Goal: Information Seeking & Learning: Learn about a topic

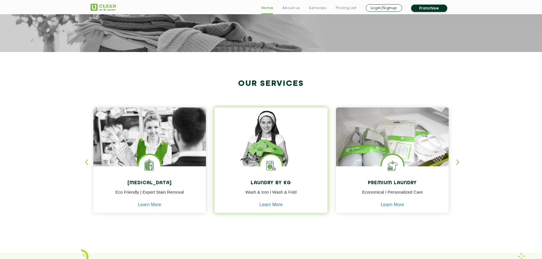
scroll to position [171, 0]
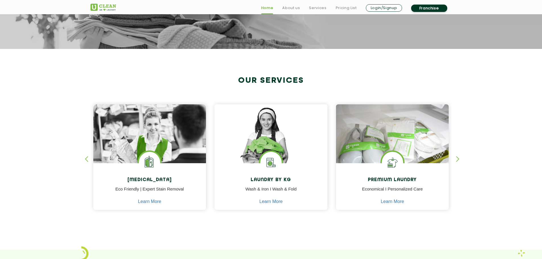
click at [455, 162] on div "[MEDICAL_DATA] Eco Friendly | Expert Stain Removal Learn More [MEDICAL_DATA] Ec…" at bounding box center [271, 152] width 370 height 141
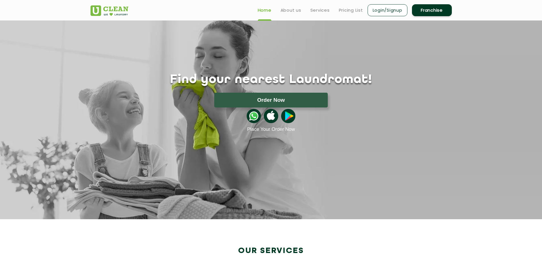
scroll to position [0, 0]
click at [319, 13] on link "Services" at bounding box center [319, 10] width 19 height 7
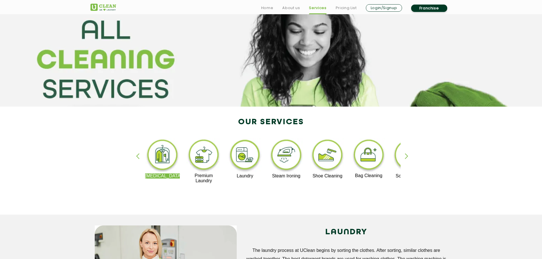
scroll to position [85, 0]
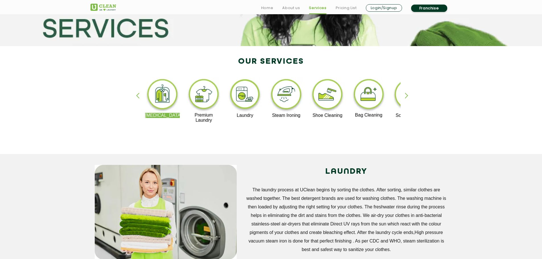
click at [407, 95] on div "button" at bounding box center [409, 101] width 9 height 16
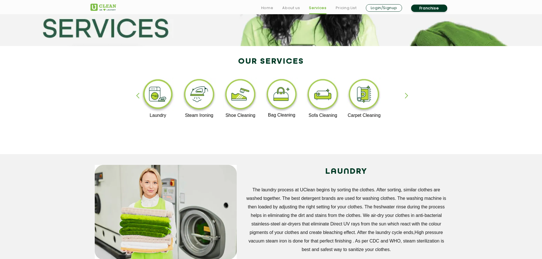
click at [407, 95] on div "button" at bounding box center [409, 101] width 9 height 16
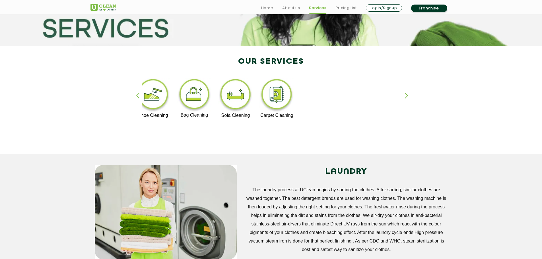
click at [407, 95] on div "button" at bounding box center [409, 101] width 9 height 16
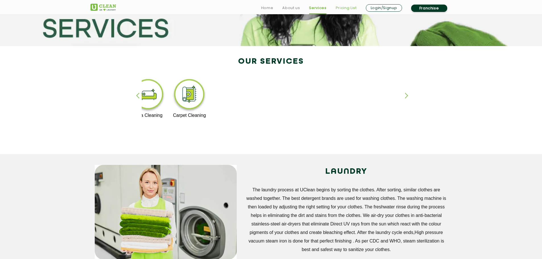
click at [344, 11] on link "Pricing List" at bounding box center [346, 8] width 21 height 7
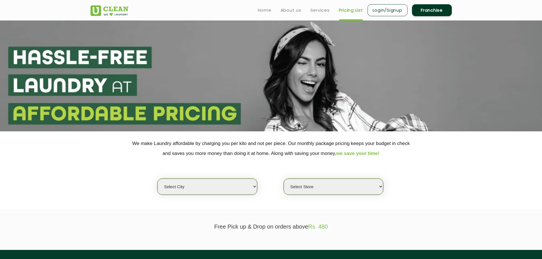
click at [213, 182] on select "Select city [GEOGRAPHIC_DATA] [GEOGRAPHIC_DATA] [GEOGRAPHIC_DATA] [GEOGRAPHIC_D…" at bounding box center [207, 187] width 100 height 16
select select "5"
click at [157, 179] on select "Select city [GEOGRAPHIC_DATA] [GEOGRAPHIC_DATA] [GEOGRAPHIC_DATA] [GEOGRAPHIC_D…" at bounding box center [207, 187] width 100 height 16
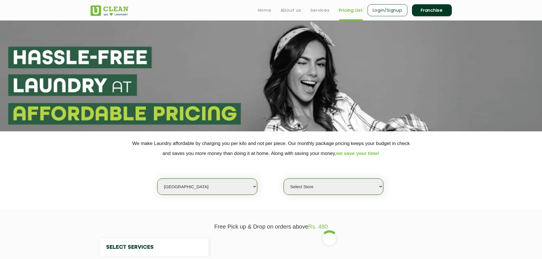
select select "0"
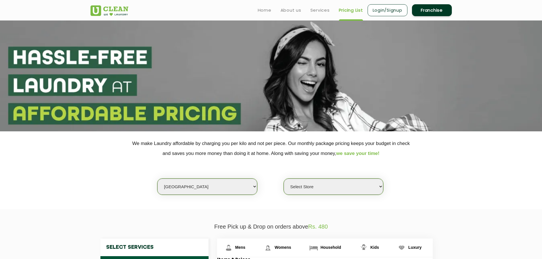
click at [315, 192] on select "Select Store UClean Narsingi UClean Nizampet UClean Sangareddy UClean Gachibowl…" at bounding box center [334, 187] width 100 height 16
click at [531, 148] on section "We make Laundry affordable by charging you per kilo and not per piece. Our mont…" at bounding box center [271, 170] width 542 height 78
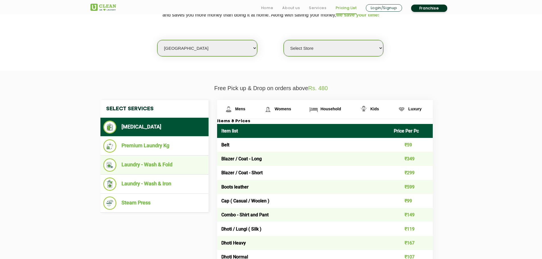
scroll to position [142, 0]
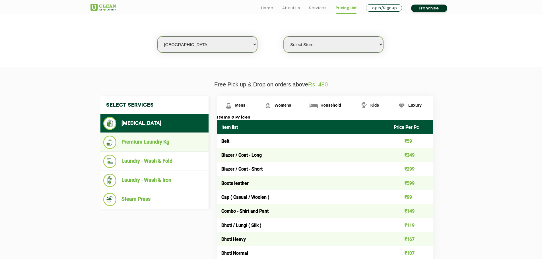
click at [150, 146] on li "Premium Laundry Kg" at bounding box center [154, 142] width 102 height 13
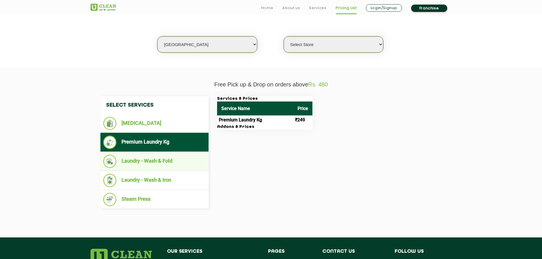
click at [151, 167] on li "Laundry - Wash & Fold" at bounding box center [154, 161] width 102 height 13
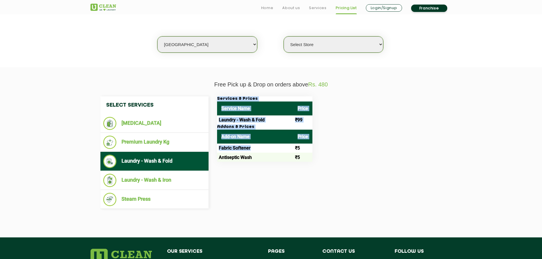
drag, startPoint x: 290, startPoint y: 147, endPoint x: 320, endPoint y: 146, distance: 29.6
click at [320, 146] on div "Services & Prices Service Name Price Laundry - Wash & Fold ₹99 Addons & Prices …" at bounding box center [329, 128] width 233 height 65
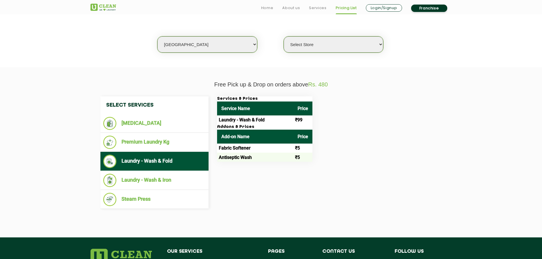
click at [339, 149] on div "Services & Prices Service Name Price Laundry - Wash & Fold ₹99 Addons & Prices …" at bounding box center [329, 128] width 233 height 65
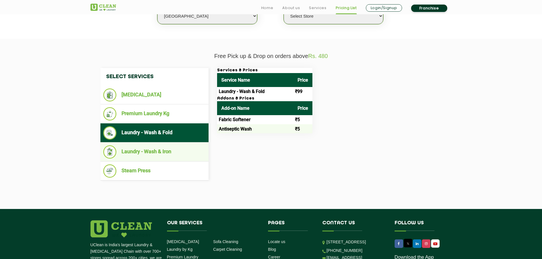
click at [153, 153] on li "Laundry - Wash & Iron" at bounding box center [154, 151] width 102 height 13
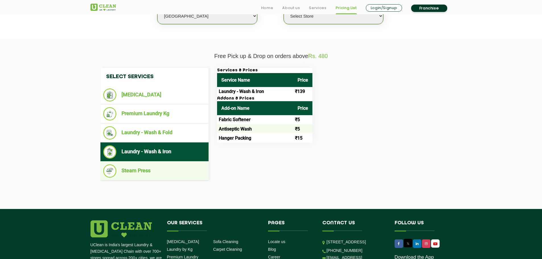
click at [150, 174] on li "Steam Press" at bounding box center [154, 170] width 102 height 13
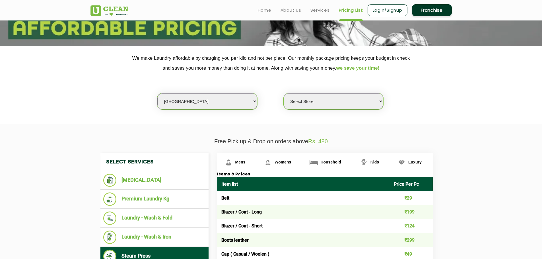
scroll to position [0, 0]
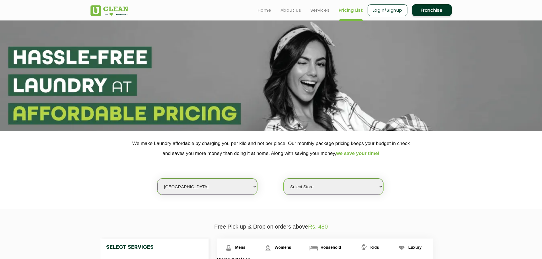
click at [310, 188] on select "Select Store UClean Narsingi UClean Nizampet UClean Sangareddy UClean Gachibowl…" at bounding box center [334, 187] width 100 height 16
click at [501, 190] on section "We make Laundry affordable by charging you per kilo and not per piece. Our mont…" at bounding box center [271, 170] width 542 height 78
